Goal: Task Accomplishment & Management: Manage account settings

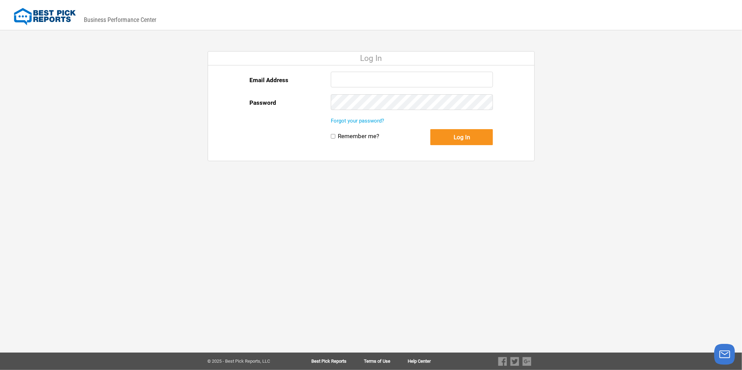
click at [384, 78] on input "Email Address" at bounding box center [412, 80] width 163 height 16
type input "[EMAIL_ADDRESS][DOMAIN_NAME]"
click at [354, 119] on link "Forgot your password?" at bounding box center [357, 121] width 53 height 6
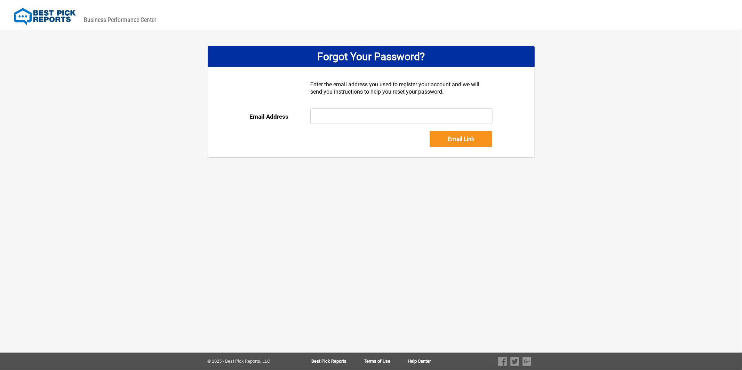
click at [337, 112] on input "text" at bounding box center [401, 116] width 182 height 16
type input "[EMAIL_ADDRESS][DOMAIN_NAME]"
click at [439, 140] on input "Email Link" at bounding box center [461, 139] width 63 height 16
